Goal: Information Seeking & Learning: Find specific page/section

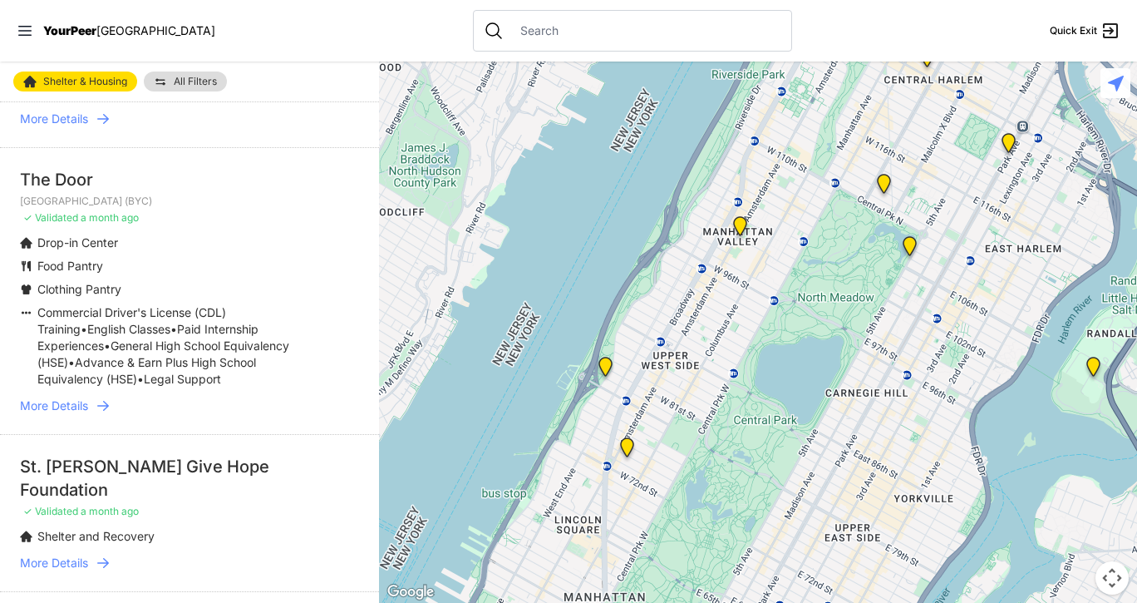
scroll to position [1224, 0]
drag, startPoint x: 143, startPoint y: 329, endPoint x: 80, endPoint y: 416, distance: 107.8
click at [80, 412] on span "More Details" at bounding box center [54, 404] width 68 height 17
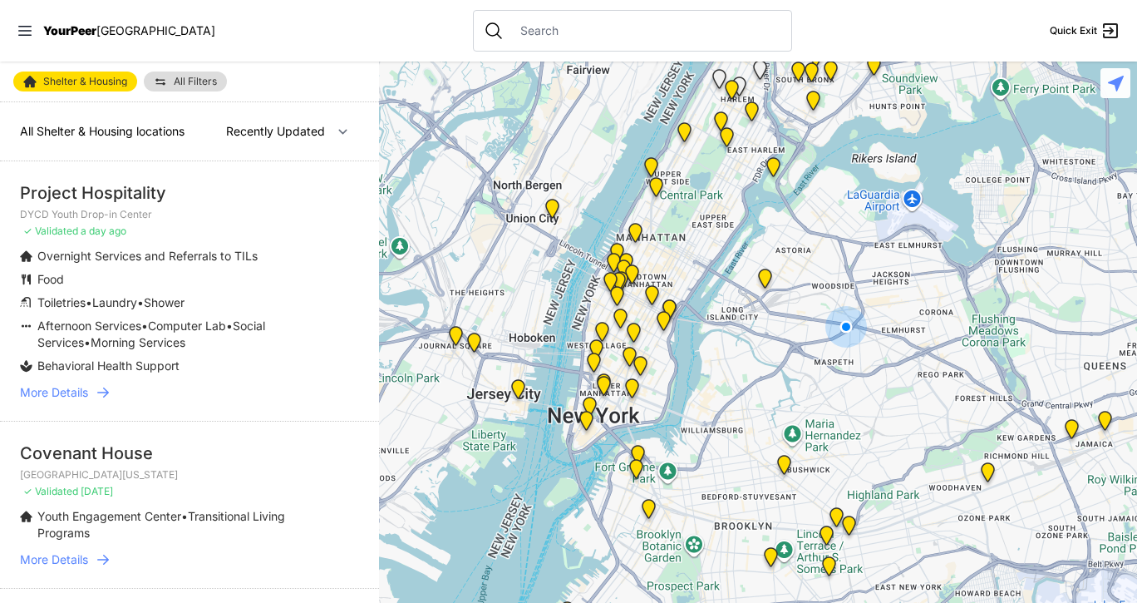
select select "nearby"
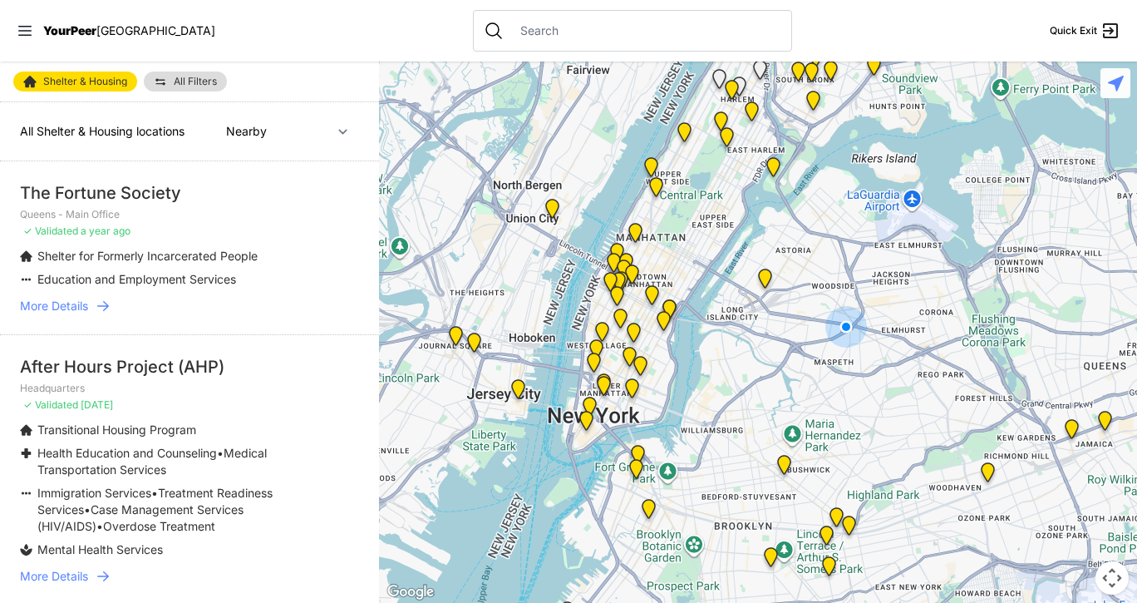
click at [515, 38] on input "text" at bounding box center [645, 30] width 271 height 17
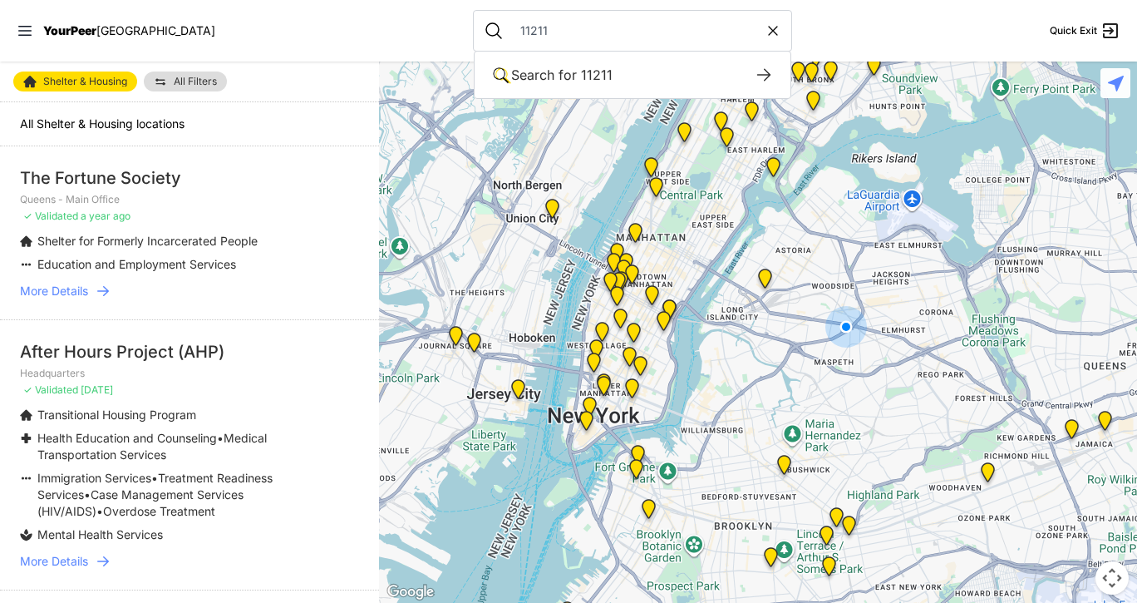
type input "11211"
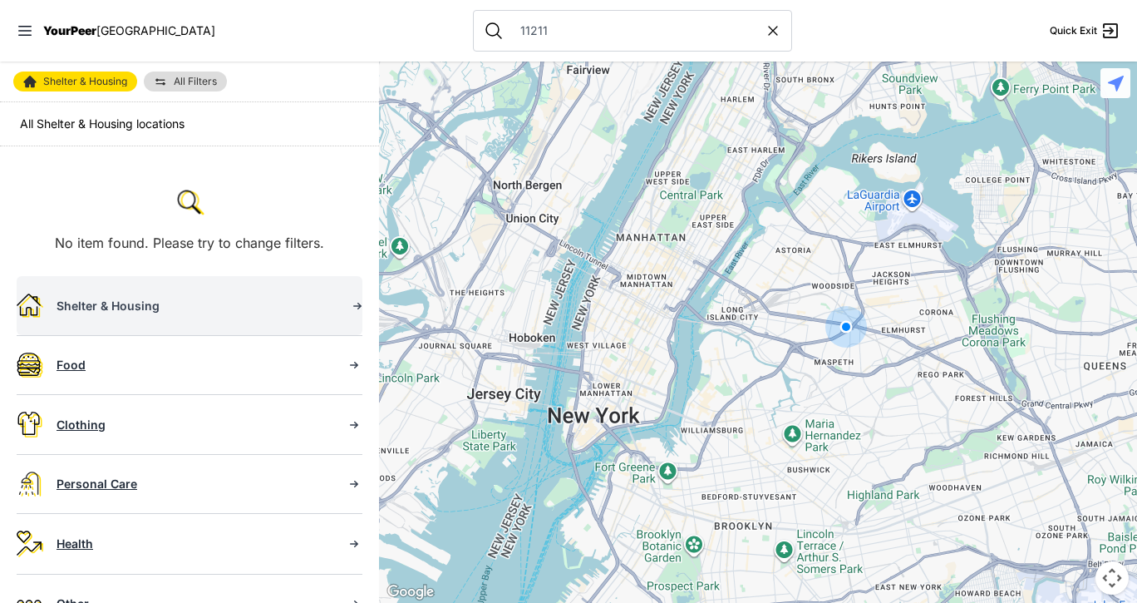
click at [349, 313] on icon at bounding box center [357, 306] width 17 height 17
